Goal: Task Accomplishment & Management: Complete application form

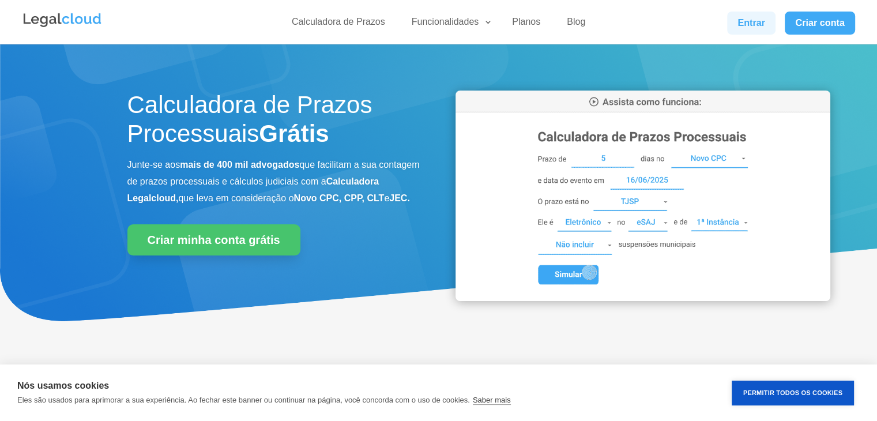
click at [757, 24] on link "Entrar" at bounding box center [751, 23] width 48 height 23
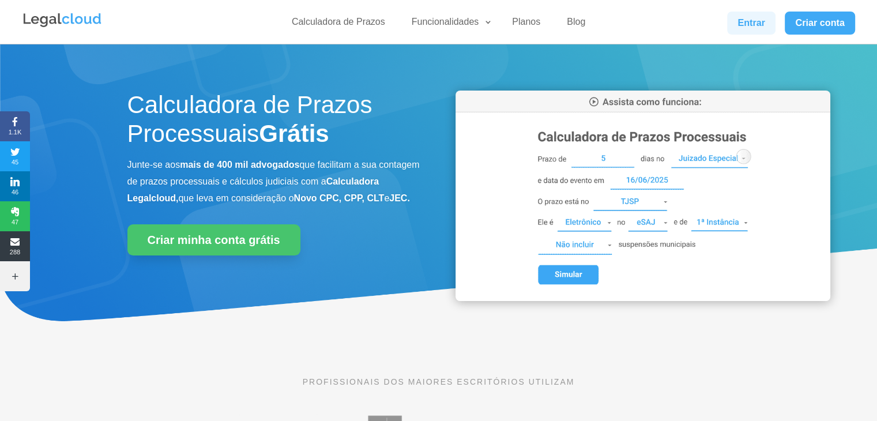
click at [758, 25] on link "Entrar" at bounding box center [751, 23] width 48 height 23
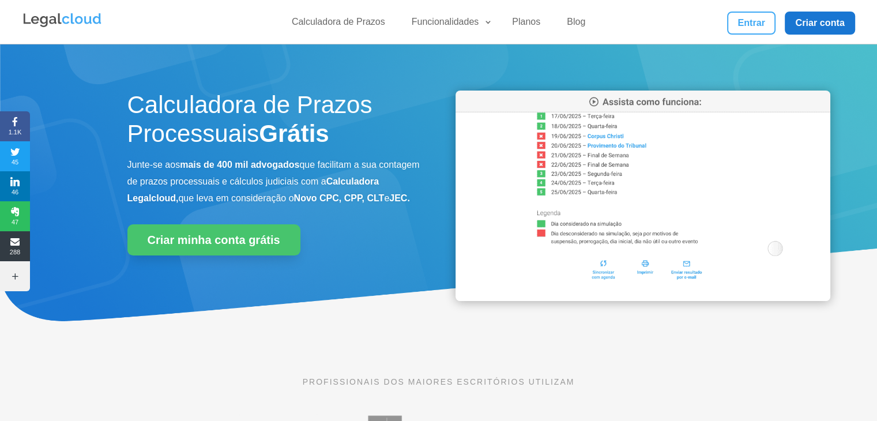
click at [809, 24] on link "Criar conta" at bounding box center [820, 23] width 70 height 23
